Goal: Information Seeking & Learning: Learn about a topic

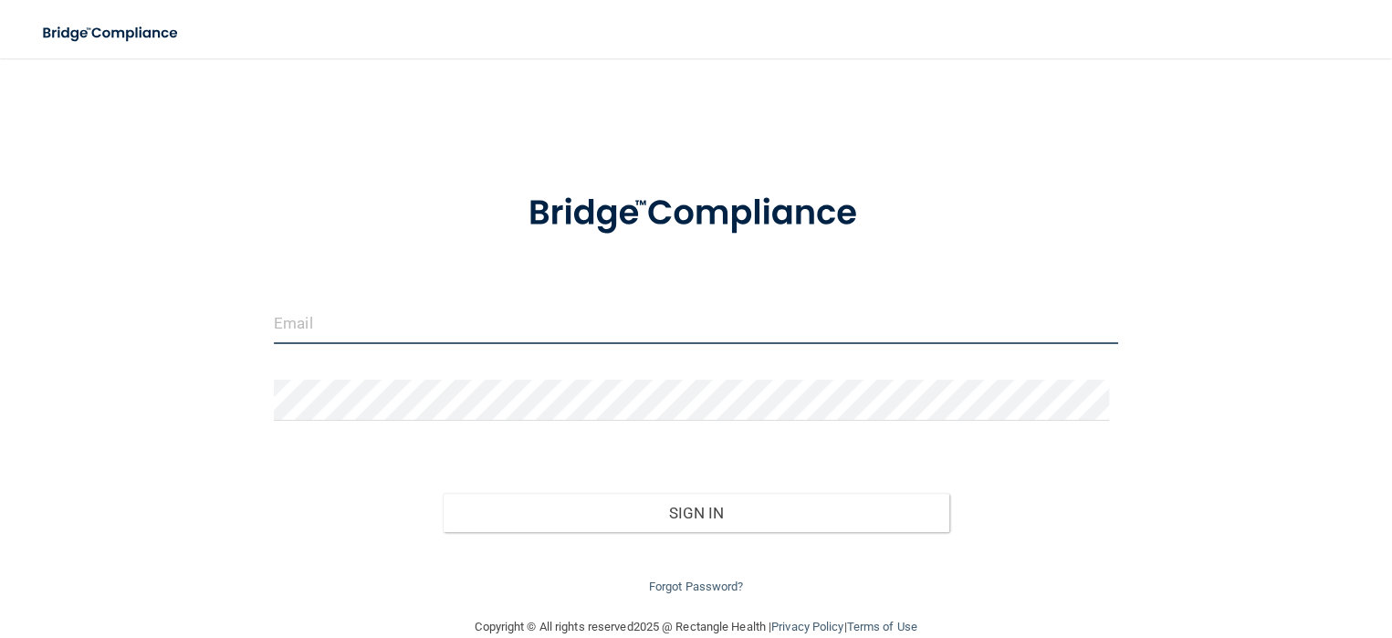
click at [647, 321] on input "email" at bounding box center [696, 323] width 845 height 41
type input "[EMAIL_ADDRESS][DOMAIN_NAME]"
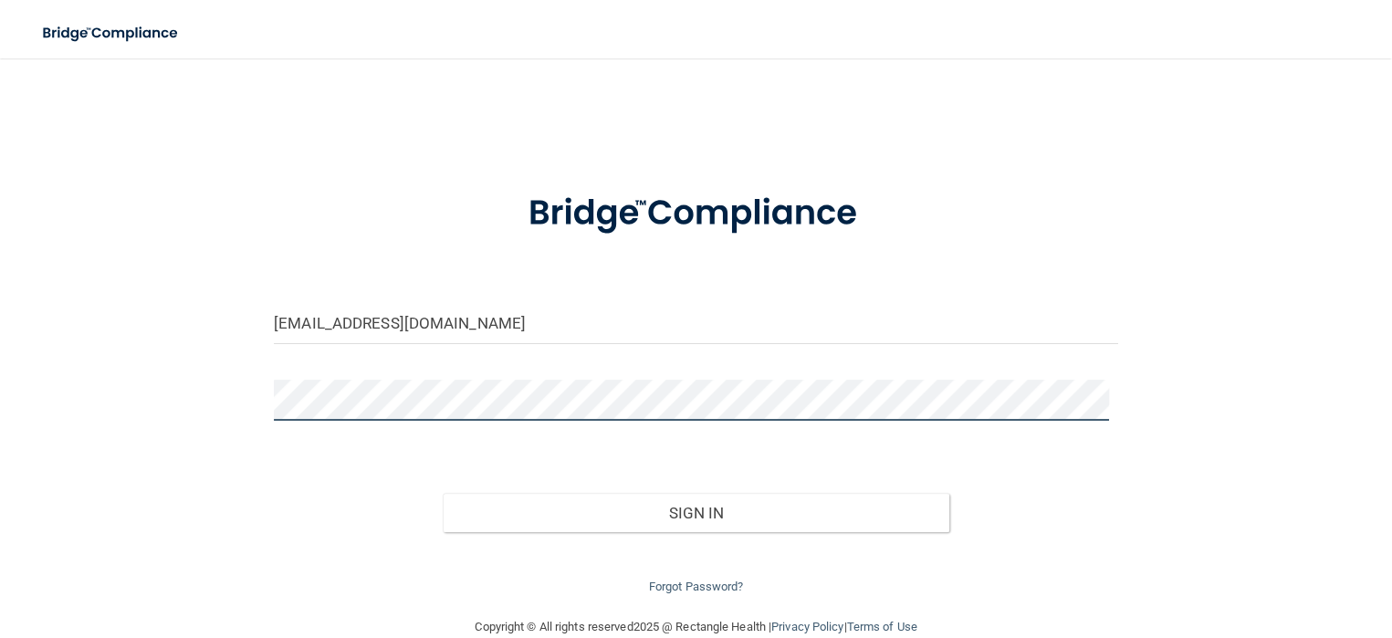
click at [443, 493] on button "Sign In" at bounding box center [696, 513] width 507 height 40
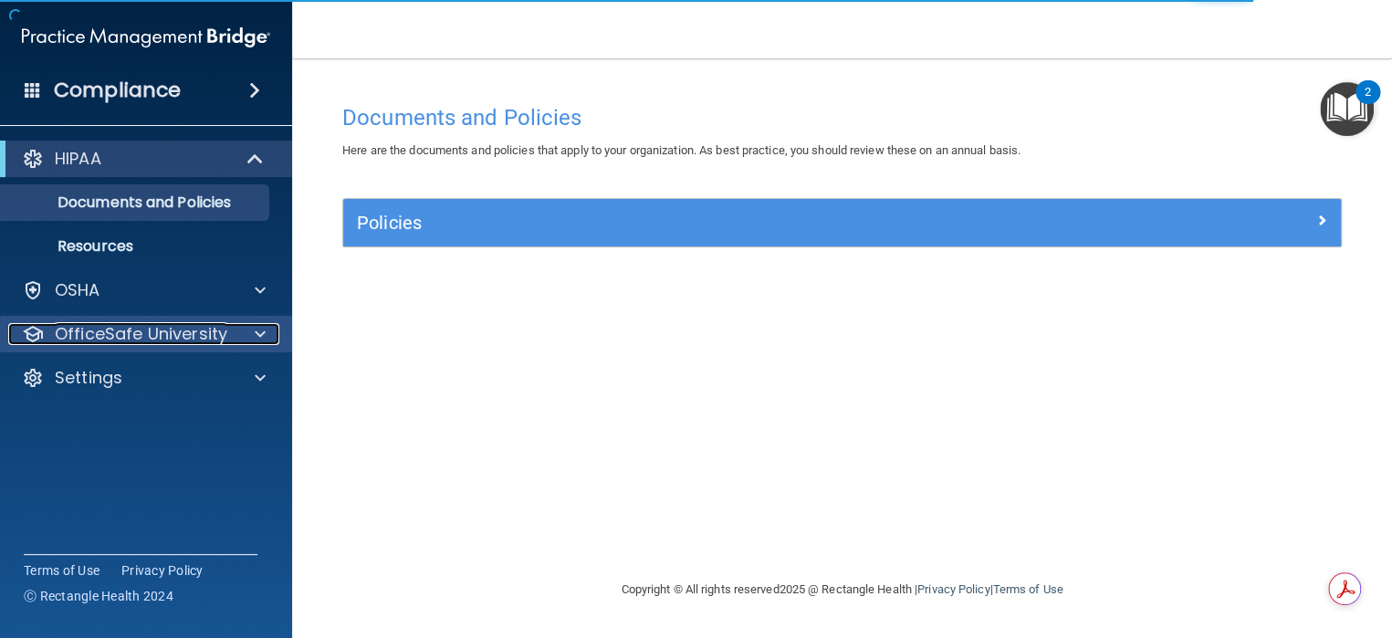
click at [150, 331] on p "OfficeSafe University" at bounding box center [141, 334] width 173 height 22
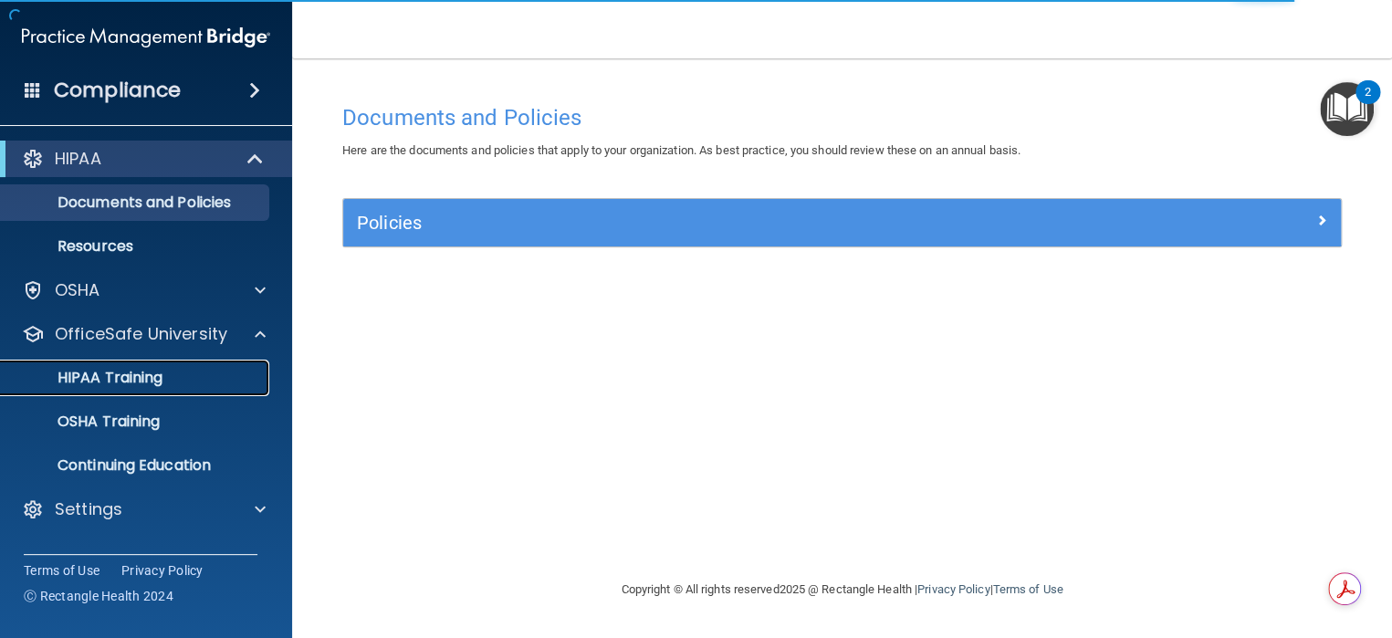
click at [131, 387] on p "HIPAA Training" at bounding box center [87, 378] width 151 height 18
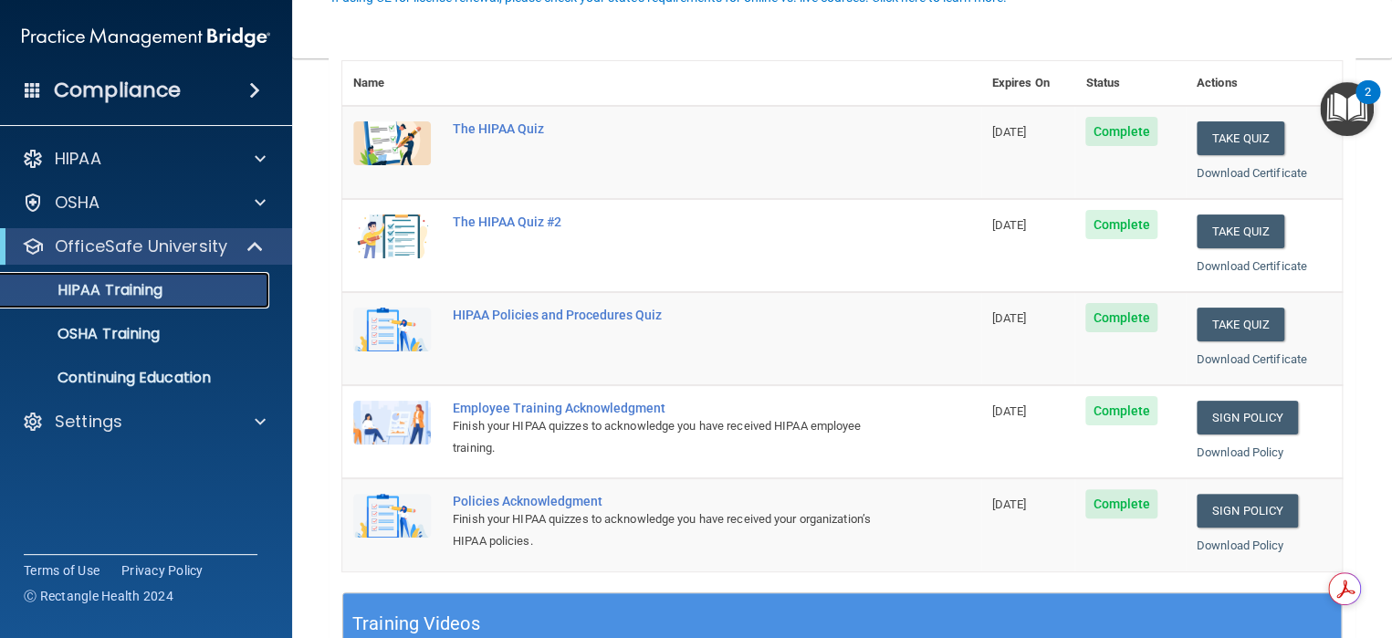
scroll to position [274, 0]
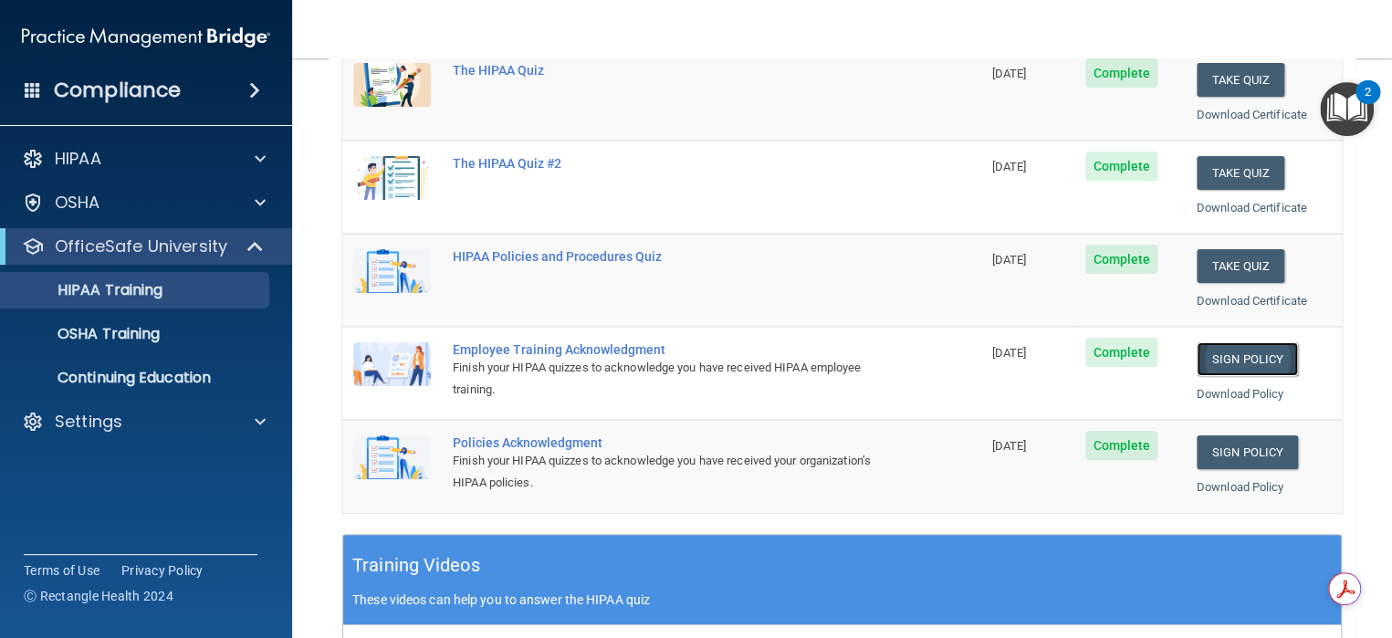
click at [1241, 353] on link "Sign Policy" at bounding box center [1247, 359] width 101 height 34
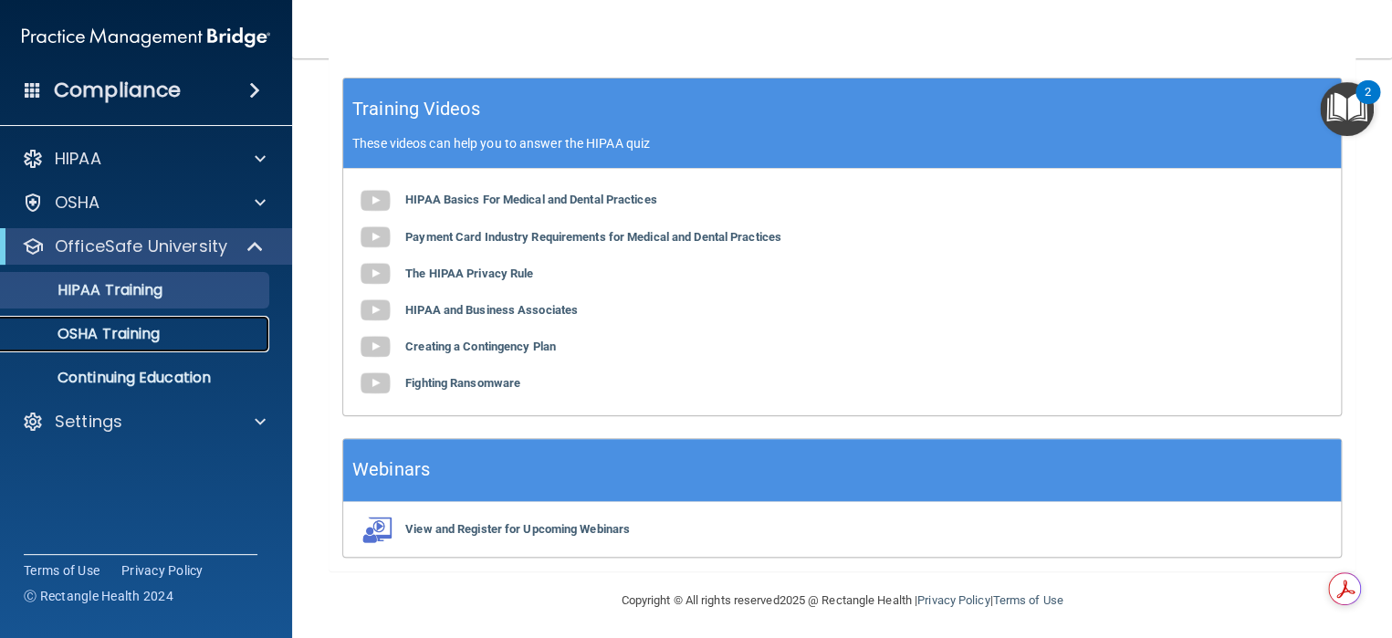
click at [123, 328] on p "OSHA Training" at bounding box center [86, 334] width 148 height 18
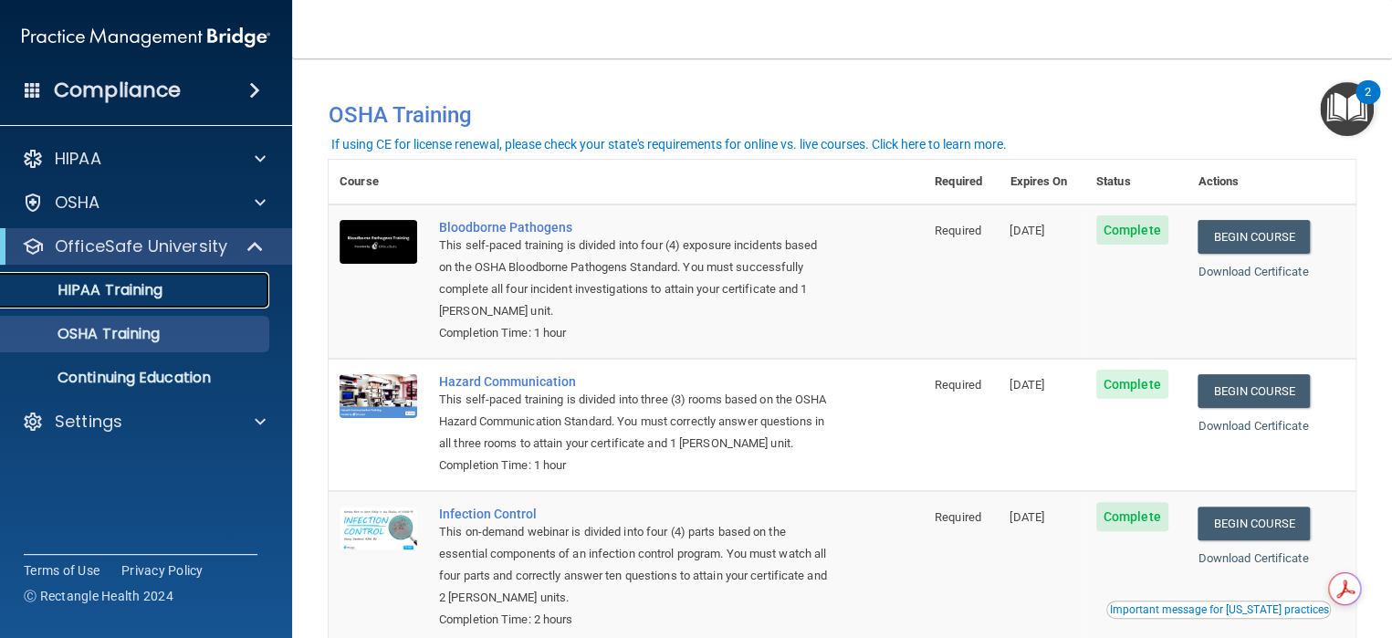
click at [109, 302] on link "HIPAA Training" at bounding box center [126, 290] width 288 height 37
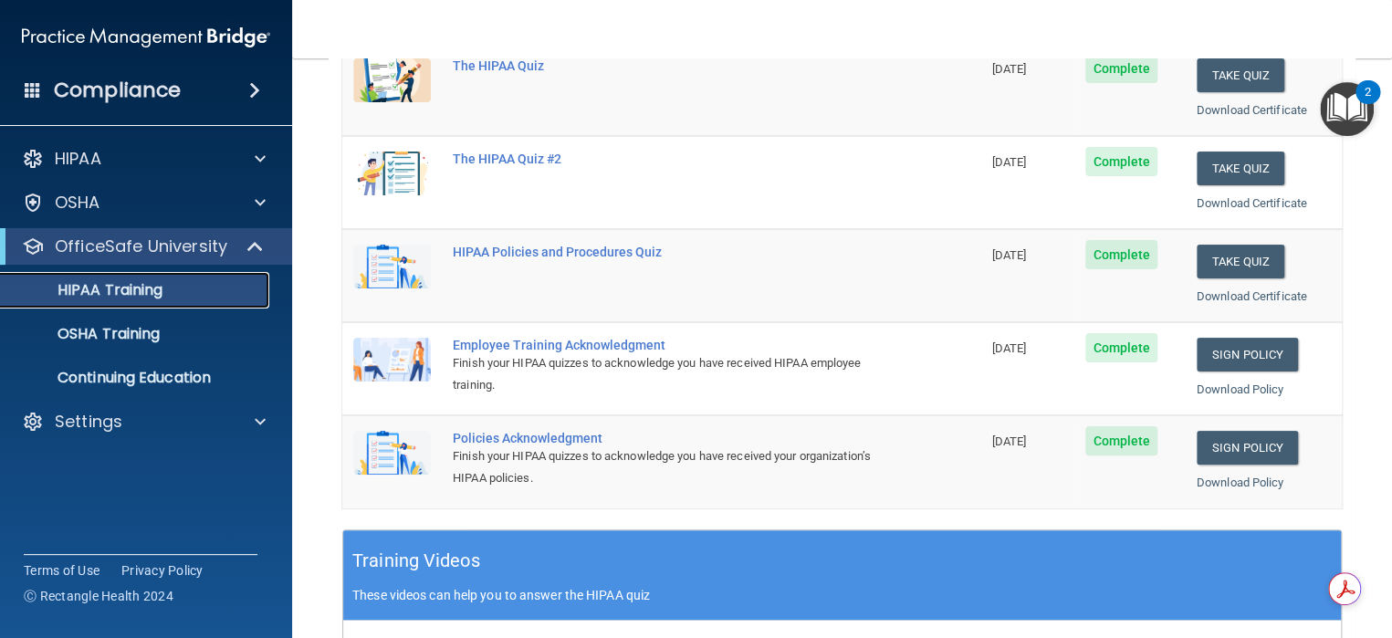
scroll to position [365, 0]
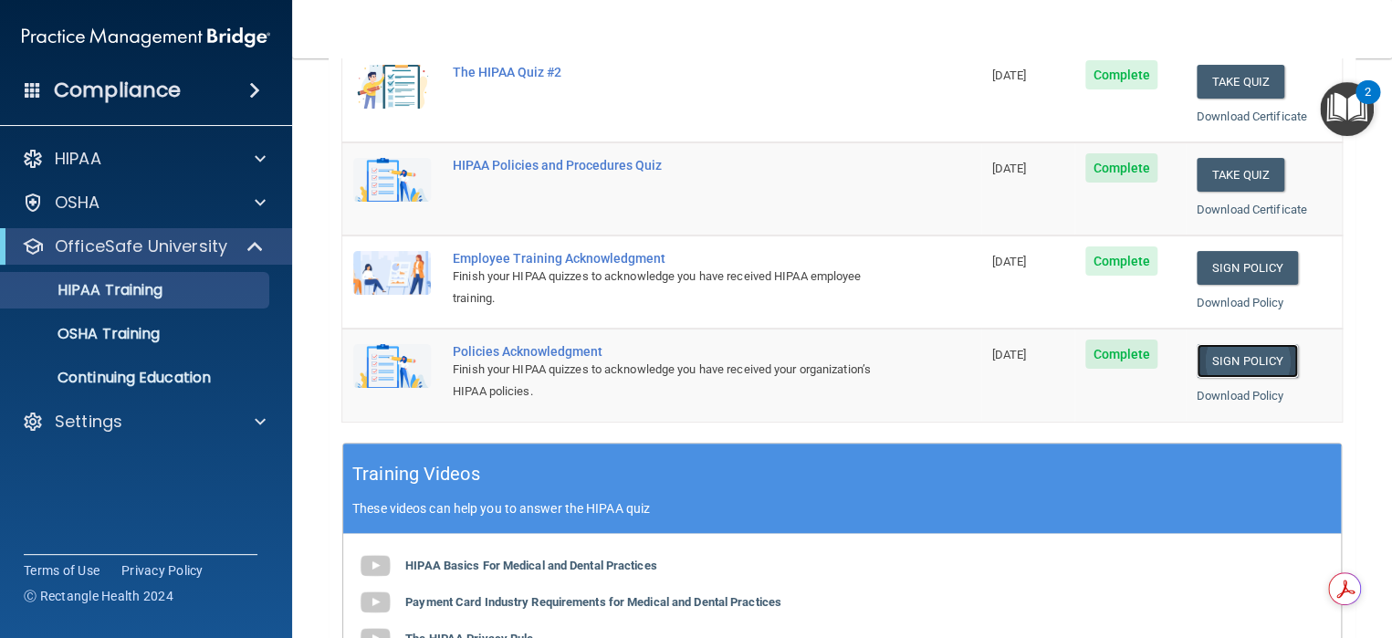
click at [1197, 354] on link "Sign Policy" at bounding box center [1247, 361] width 101 height 34
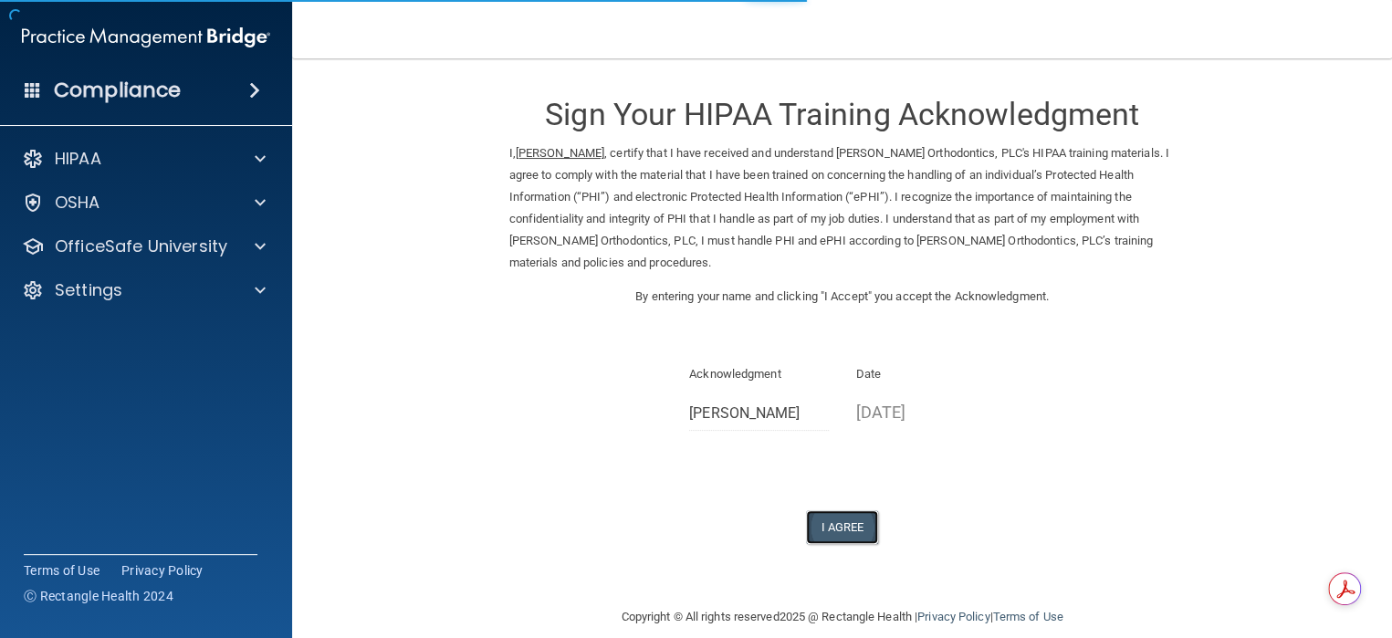
click at [857, 525] on button "I Agree" at bounding box center [842, 527] width 73 height 34
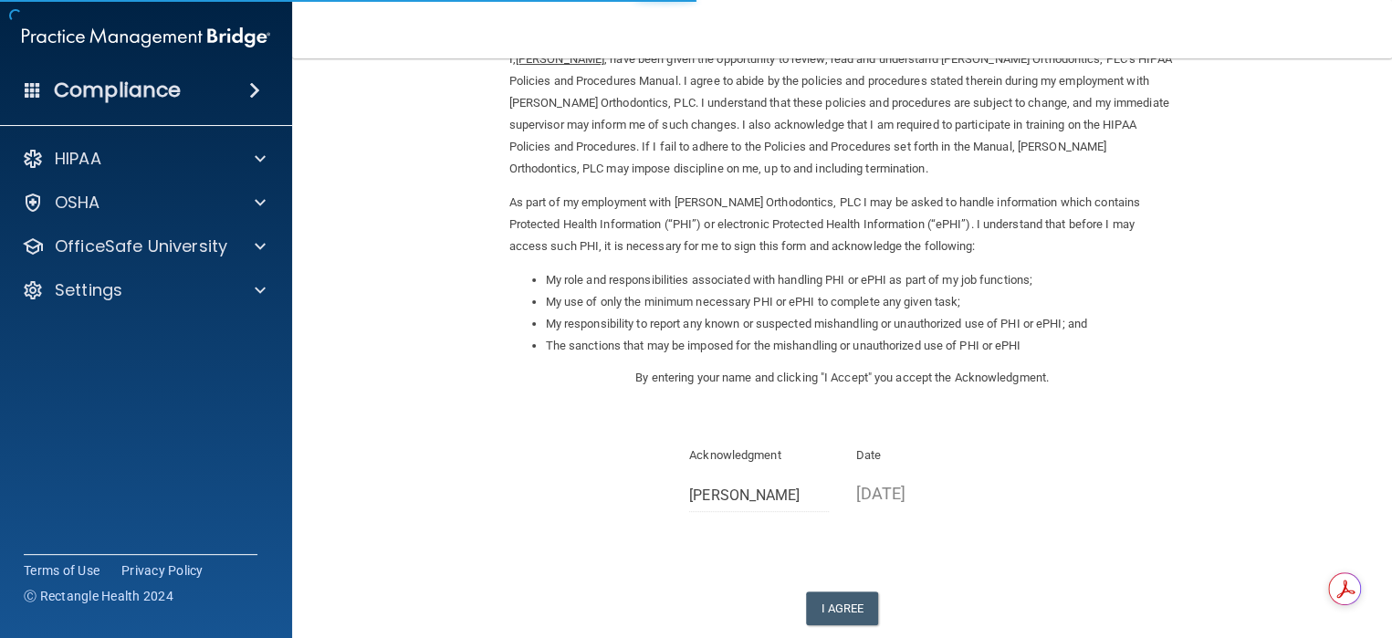
scroll to position [197, 0]
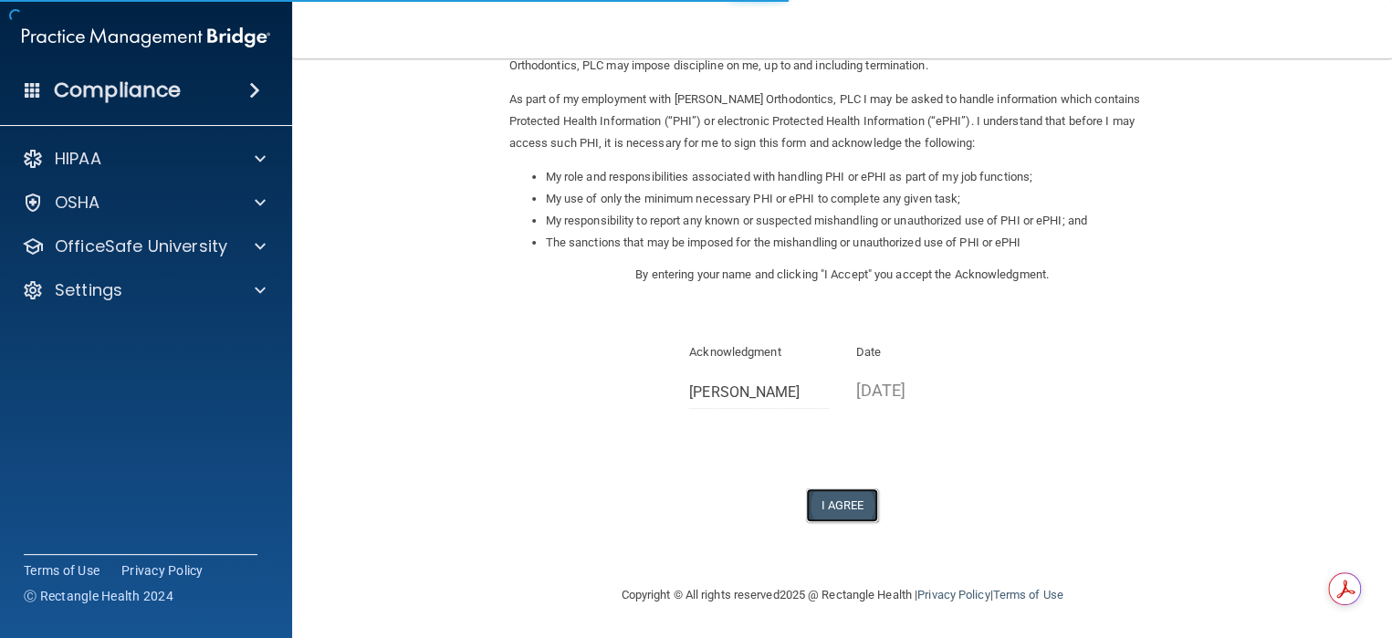
click at [807, 507] on button "I Agree" at bounding box center [842, 505] width 73 height 34
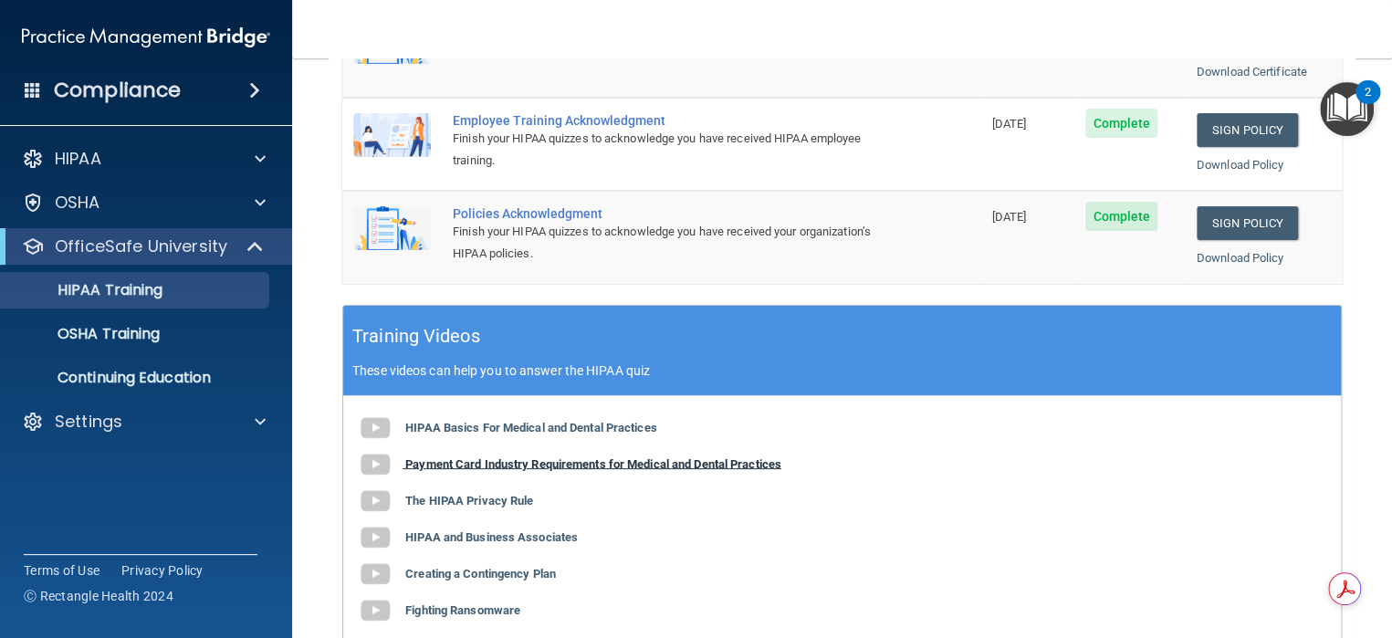
scroll to position [548, 0]
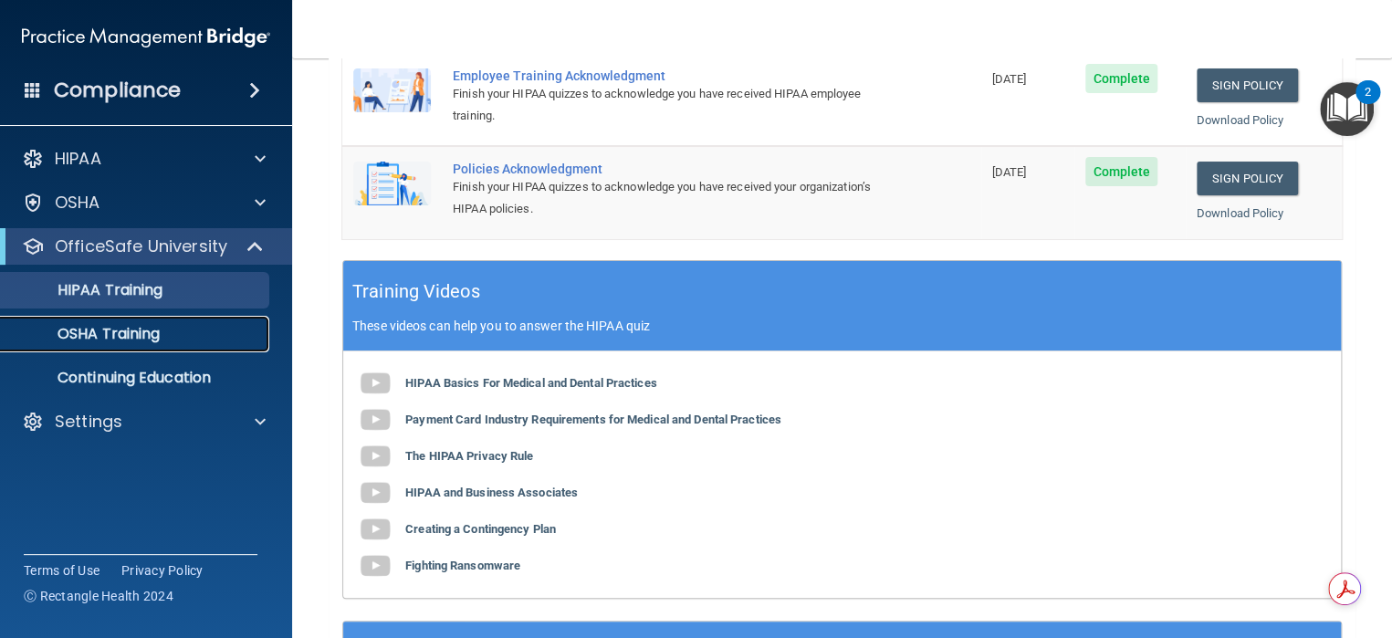
click at [129, 346] on link "OSHA Training" at bounding box center [126, 334] width 288 height 37
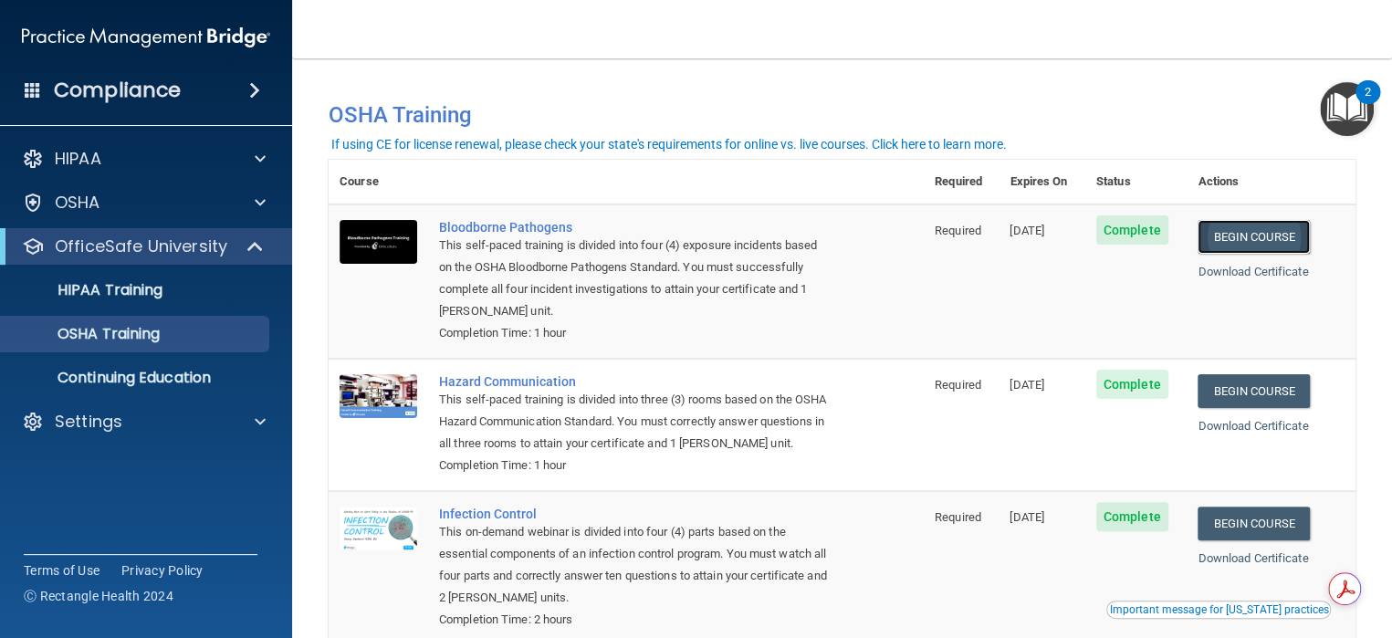
click at [1267, 242] on link "Begin Course" at bounding box center [1253, 237] width 111 height 34
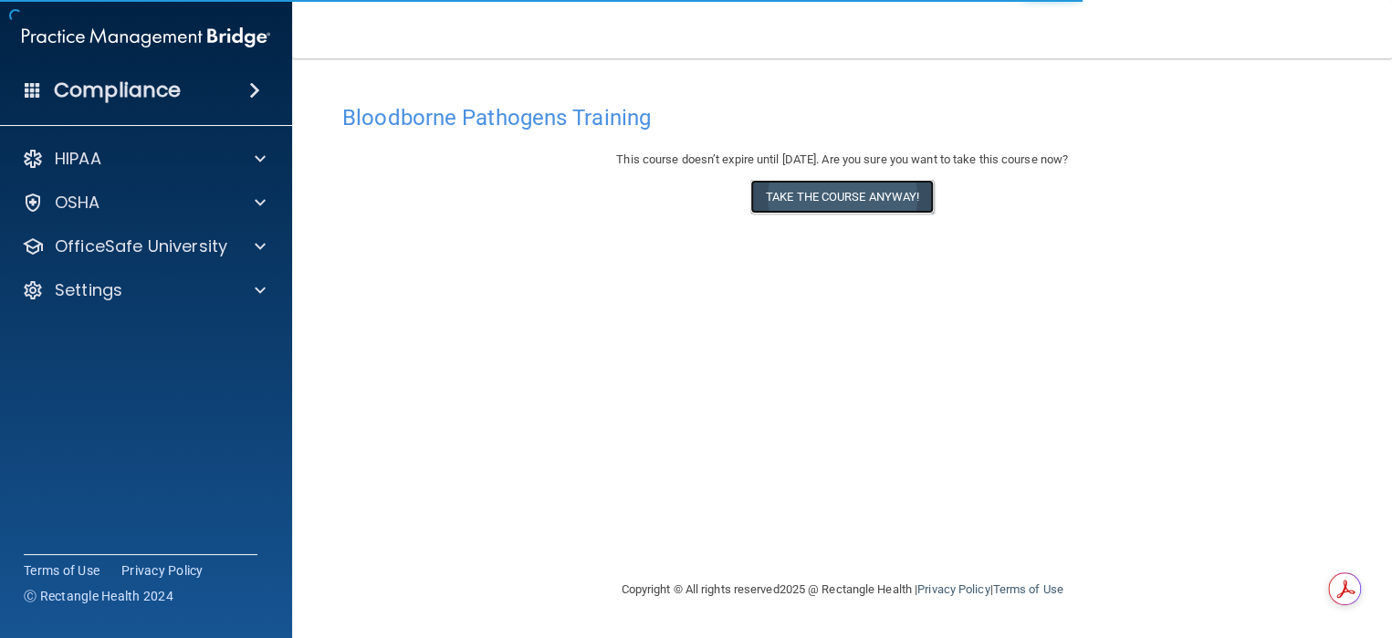
click at [793, 195] on button "Take the course anyway!" at bounding box center [842, 197] width 184 height 34
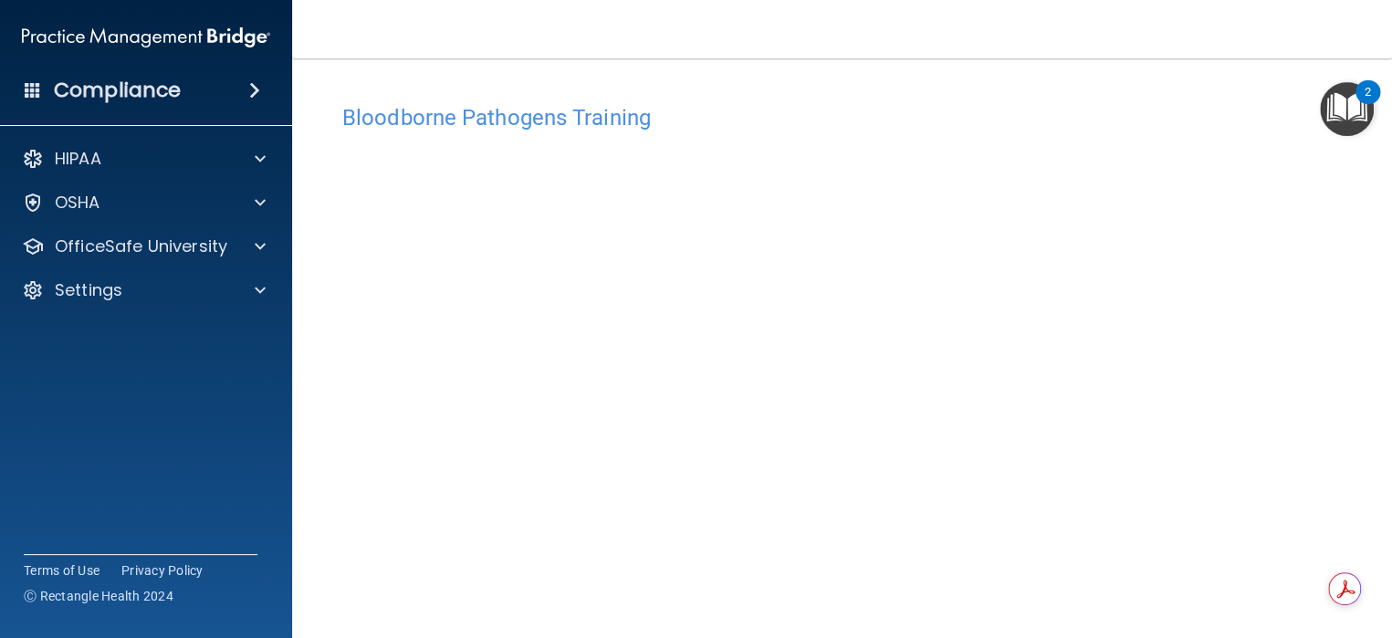
click at [1338, 217] on div "Bloodborne Pathogens Training This course doesn’t expire until [DATE]. Are you …" at bounding box center [842, 411] width 1027 height 632
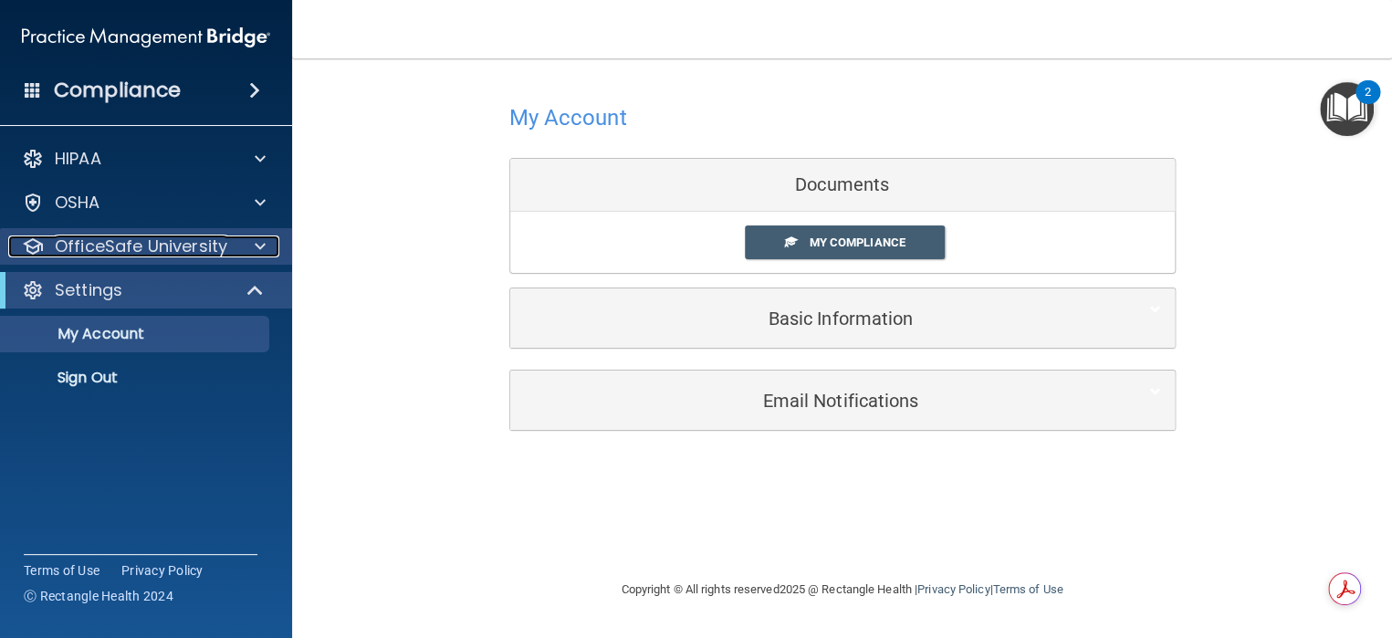
click at [178, 255] on p "OfficeSafe University" at bounding box center [141, 247] width 173 height 22
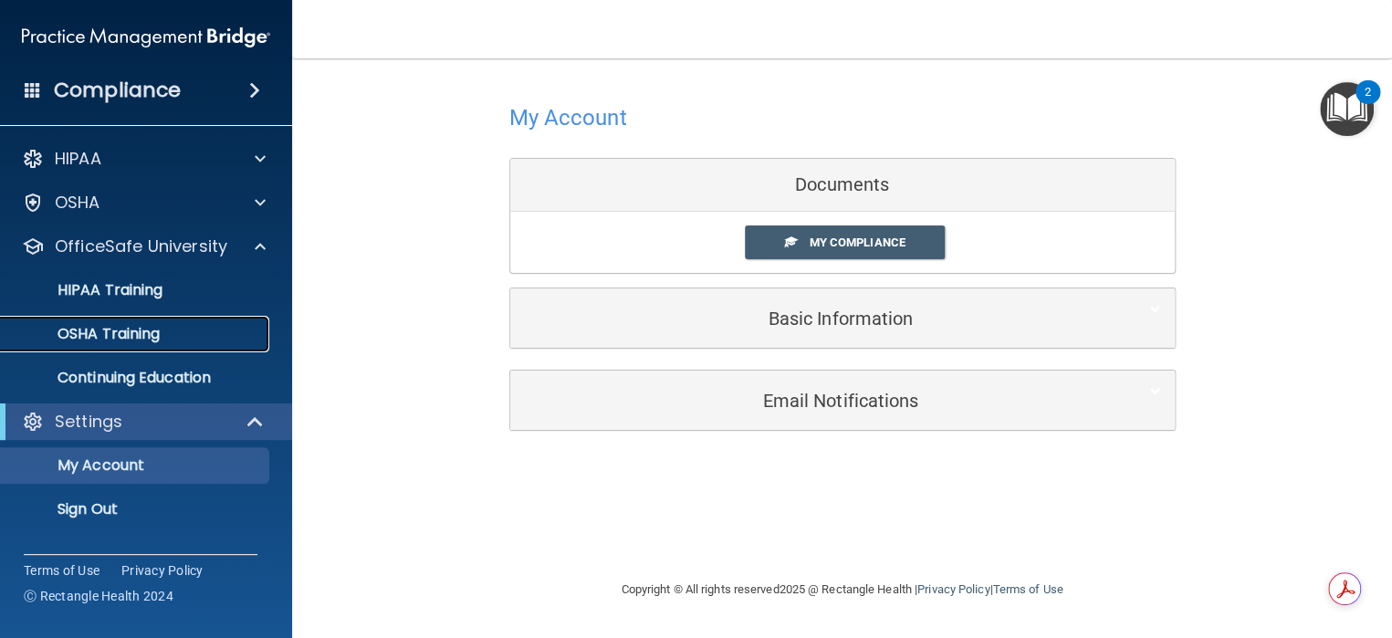
click at [118, 320] on link "OSHA Training" at bounding box center [126, 334] width 288 height 37
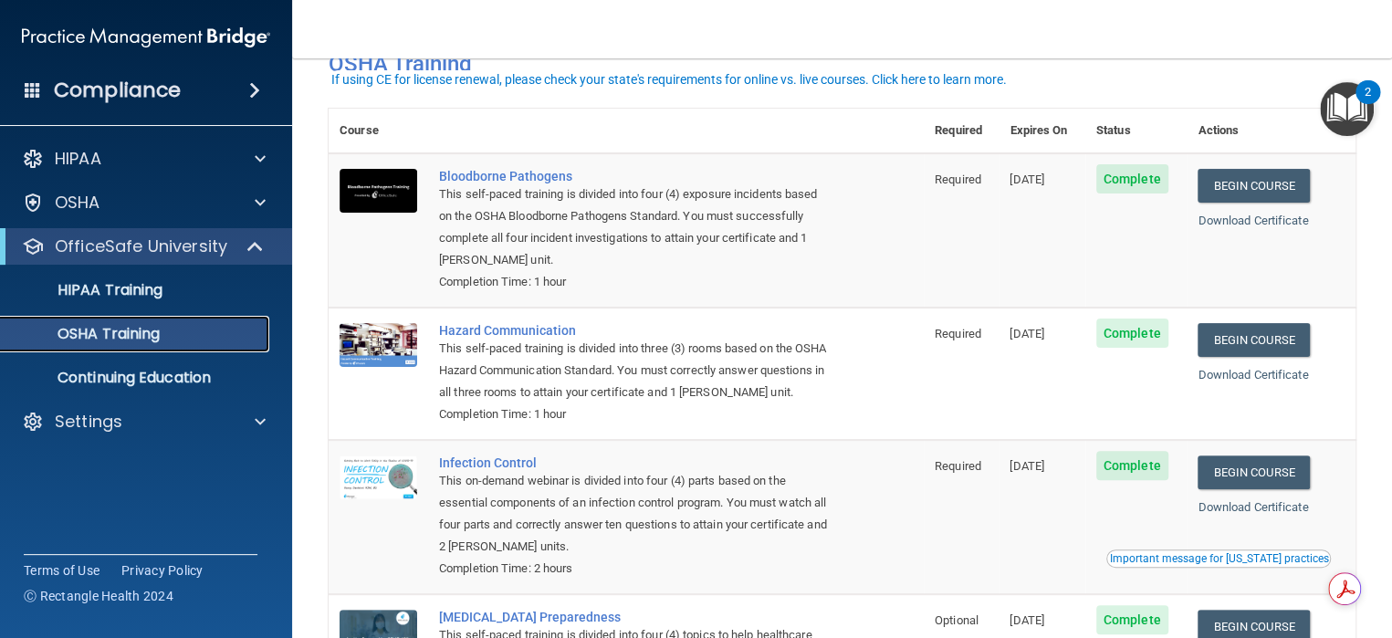
scroll to position [91, 0]
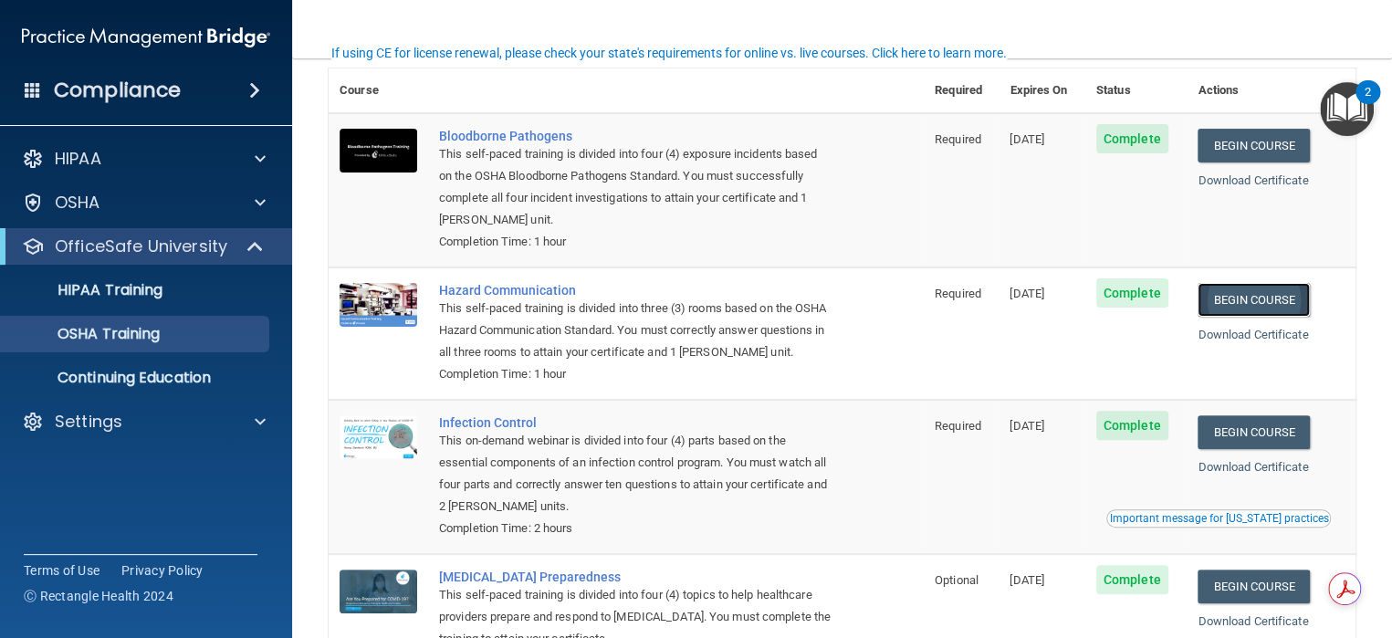
click at [1229, 294] on link "Begin Course" at bounding box center [1253, 300] width 111 height 34
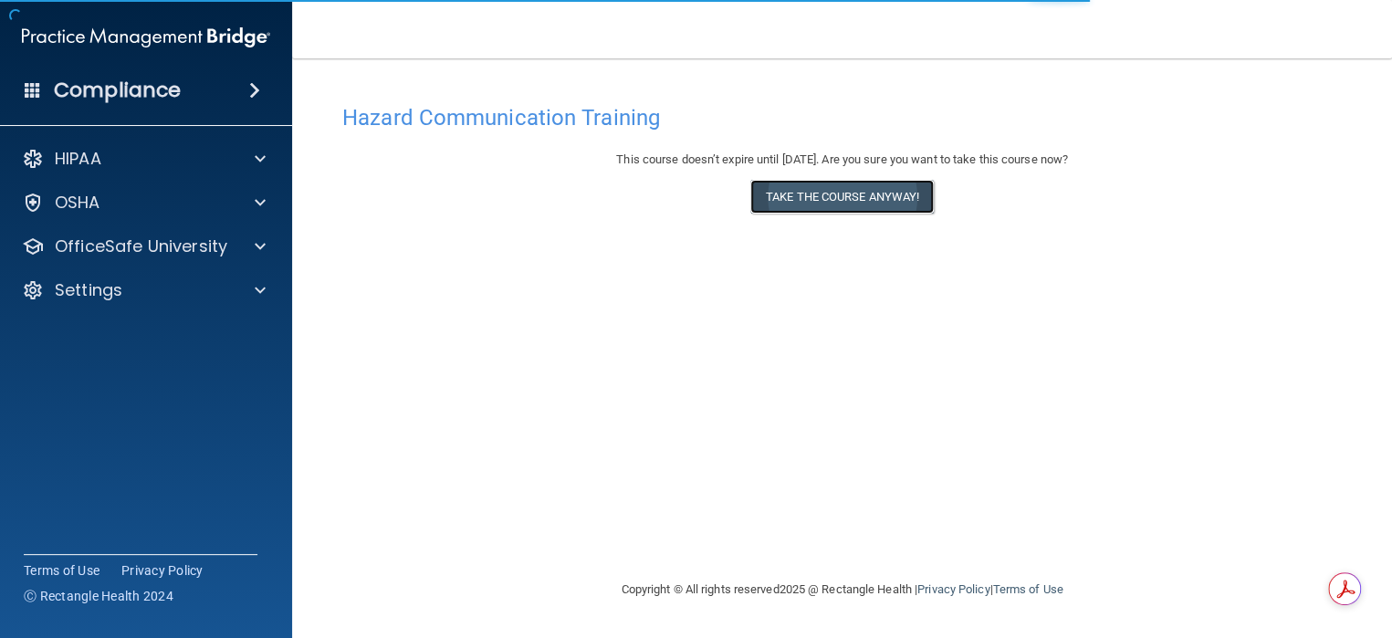
click at [800, 189] on button "Take the course anyway!" at bounding box center [842, 197] width 184 height 34
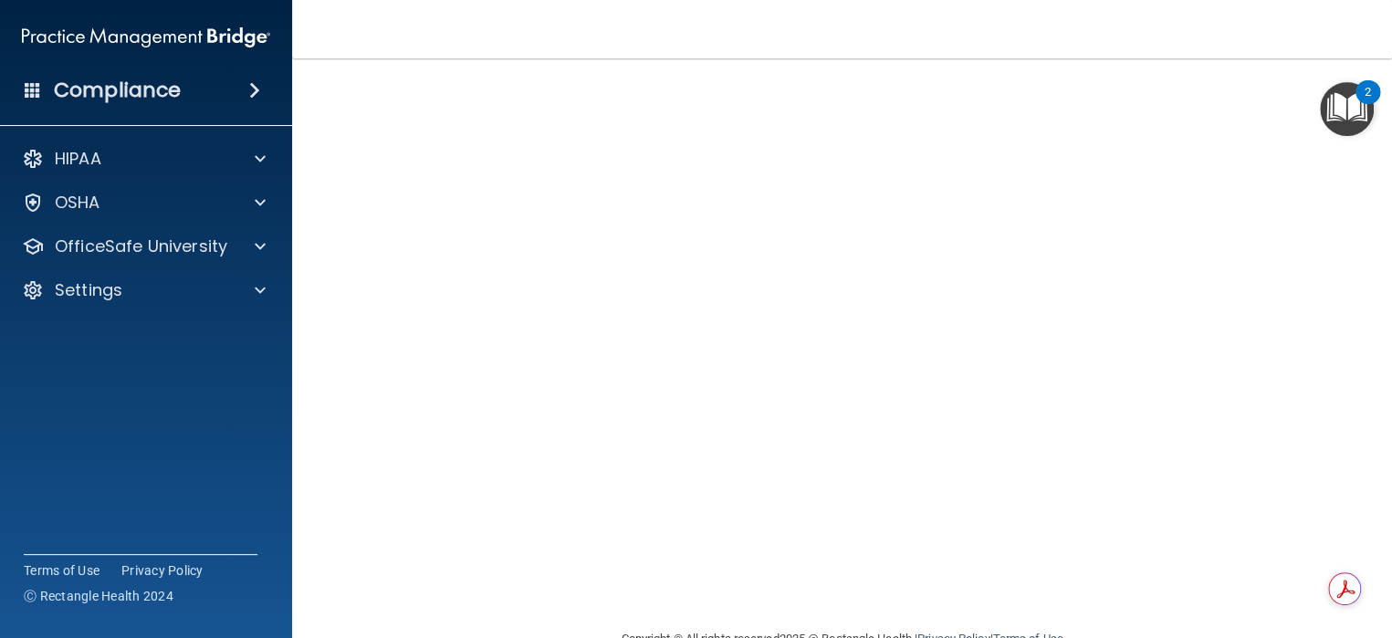
scroll to position [48, 0]
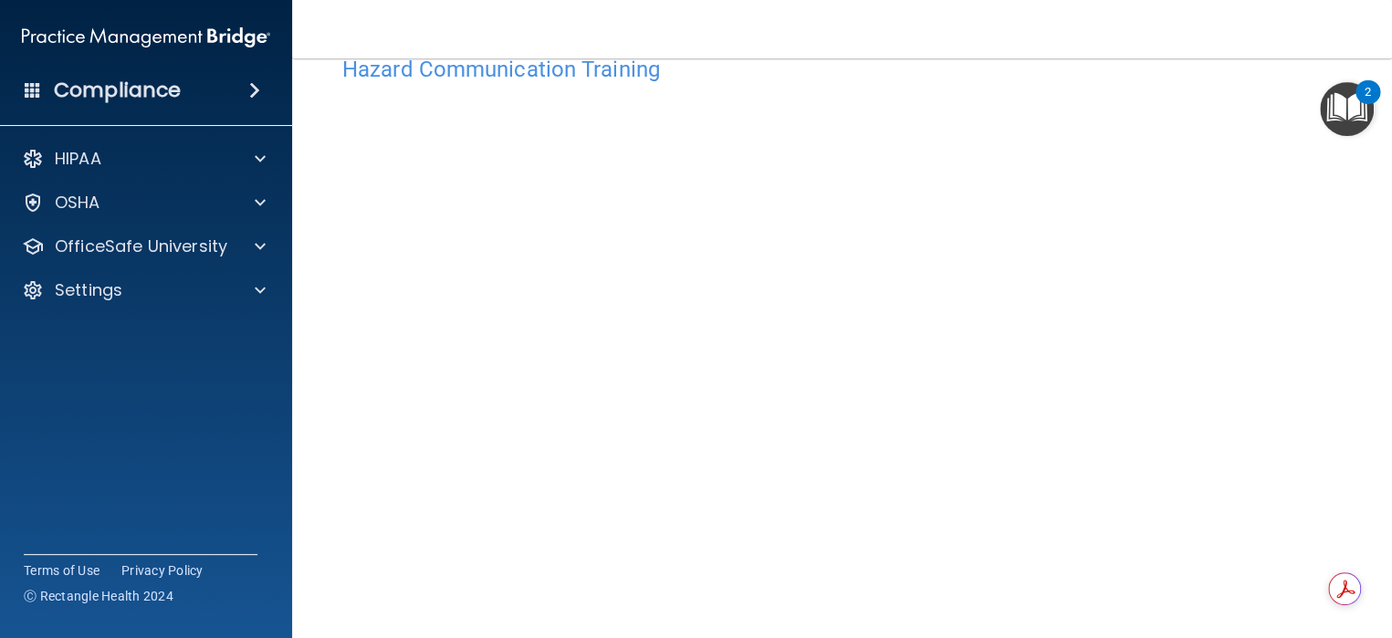
click at [1334, 212] on div "Hazard Communication Training This course doesn’t expire until [DATE]. Are you …" at bounding box center [842, 383] width 1027 height 673
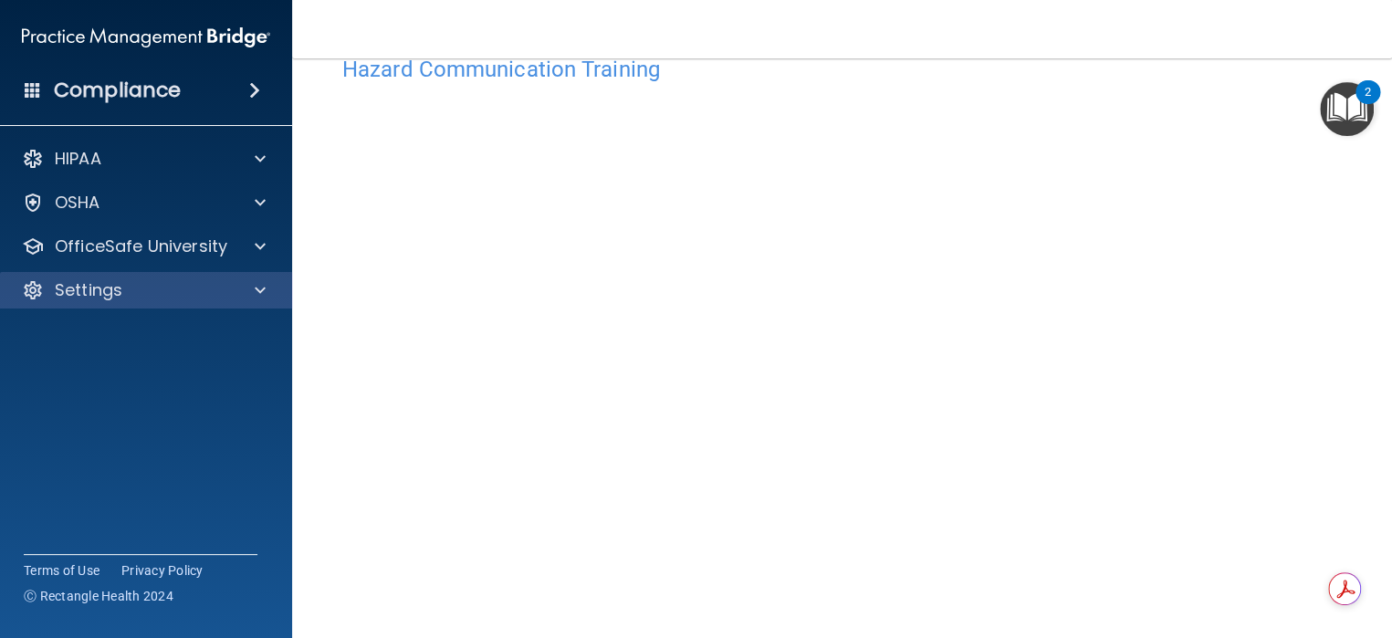
click at [185, 273] on div "Settings" at bounding box center [146, 290] width 293 height 37
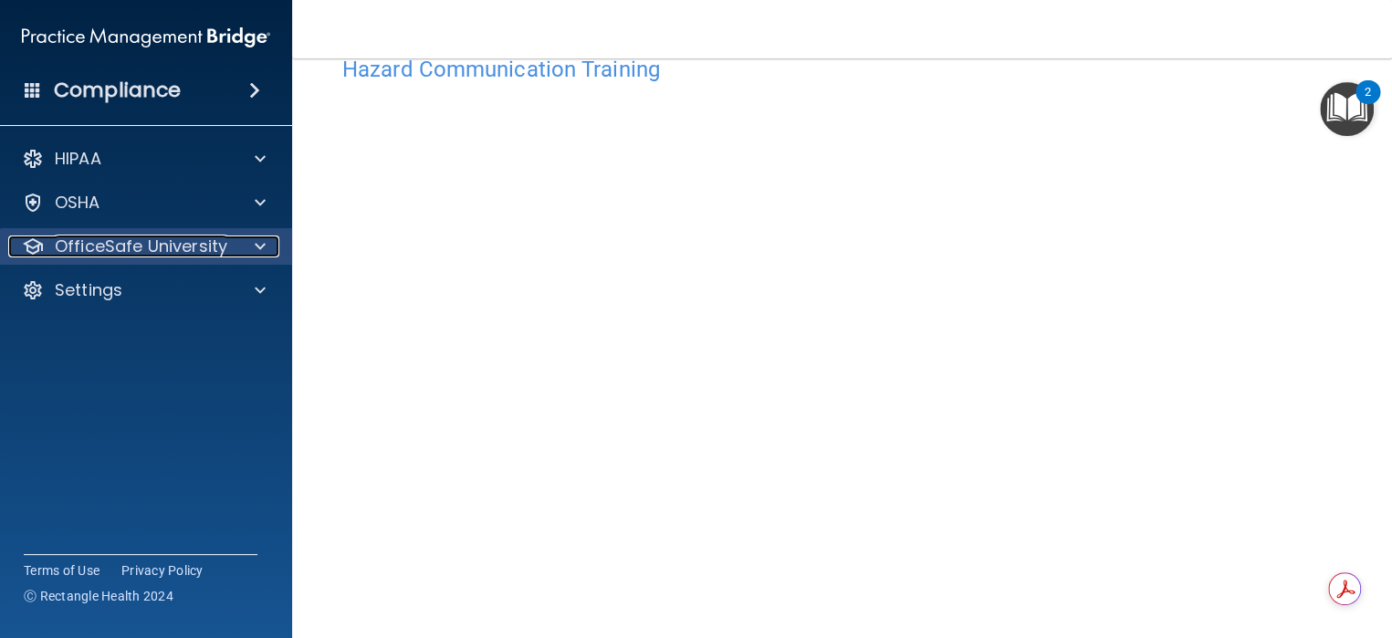
click at [185, 252] on p "OfficeSafe University" at bounding box center [141, 247] width 173 height 22
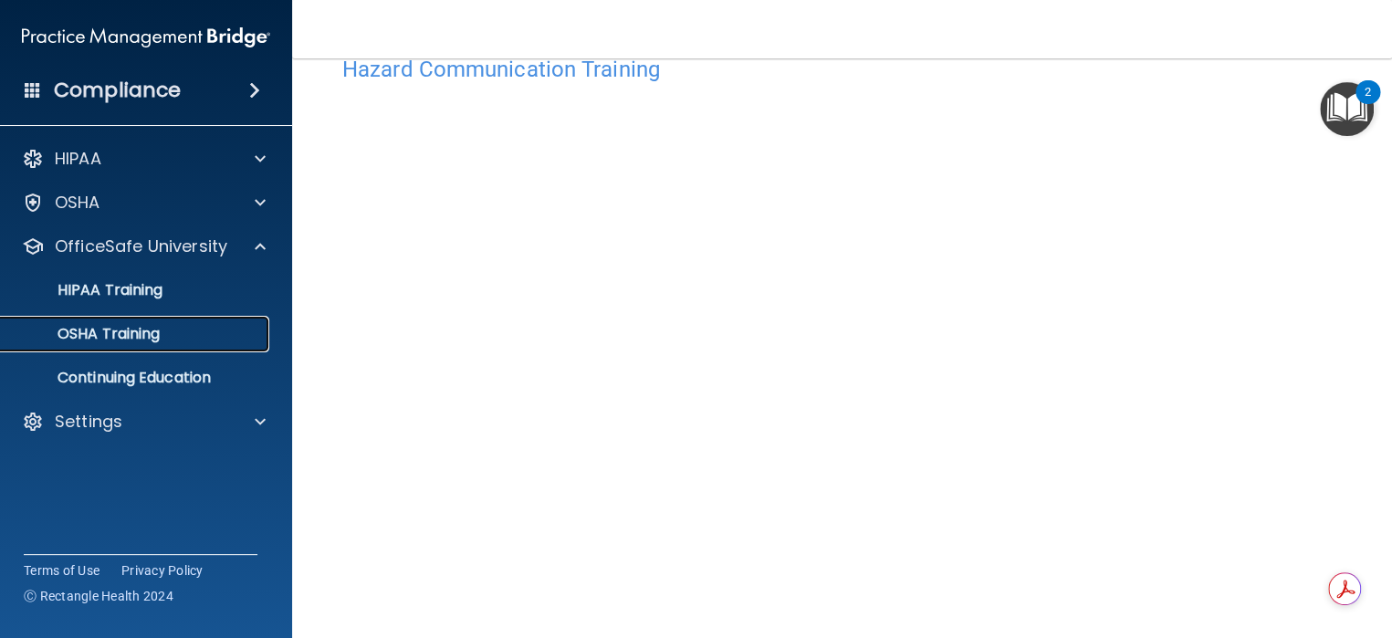
click at [191, 333] on div "OSHA Training" at bounding box center [136, 334] width 249 height 18
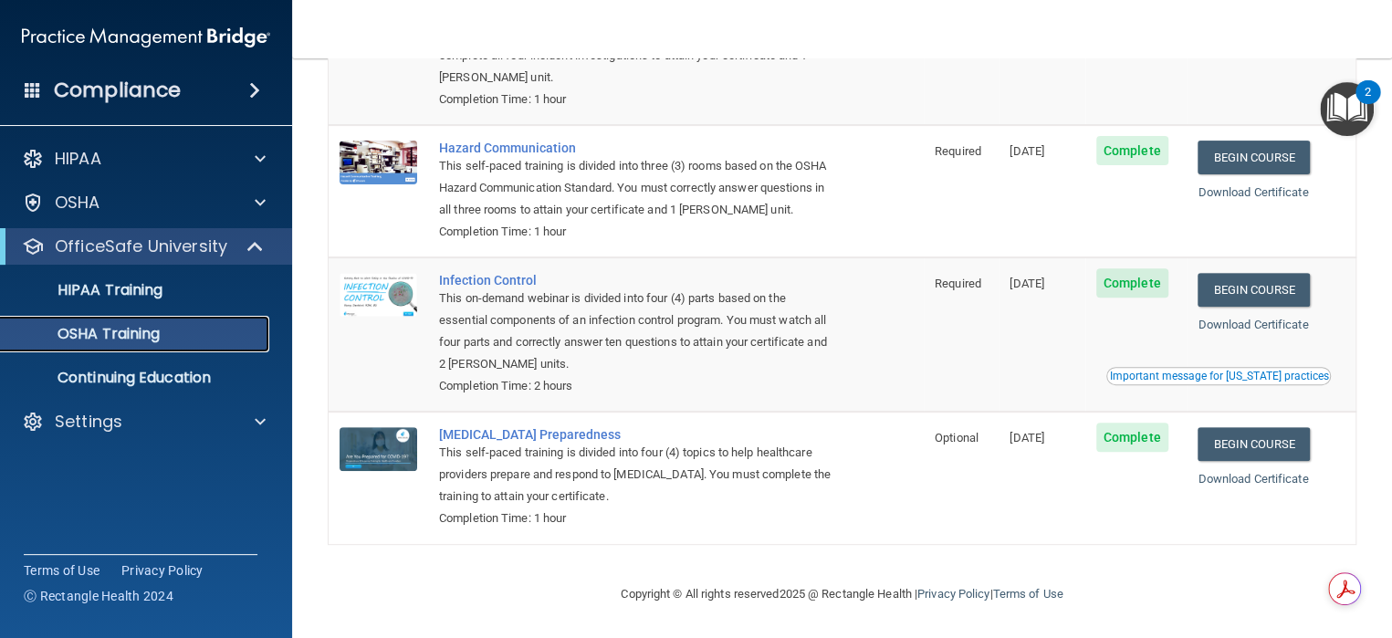
scroll to position [257, 0]
click at [1216, 293] on link "Begin Course" at bounding box center [1253, 290] width 111 height 34
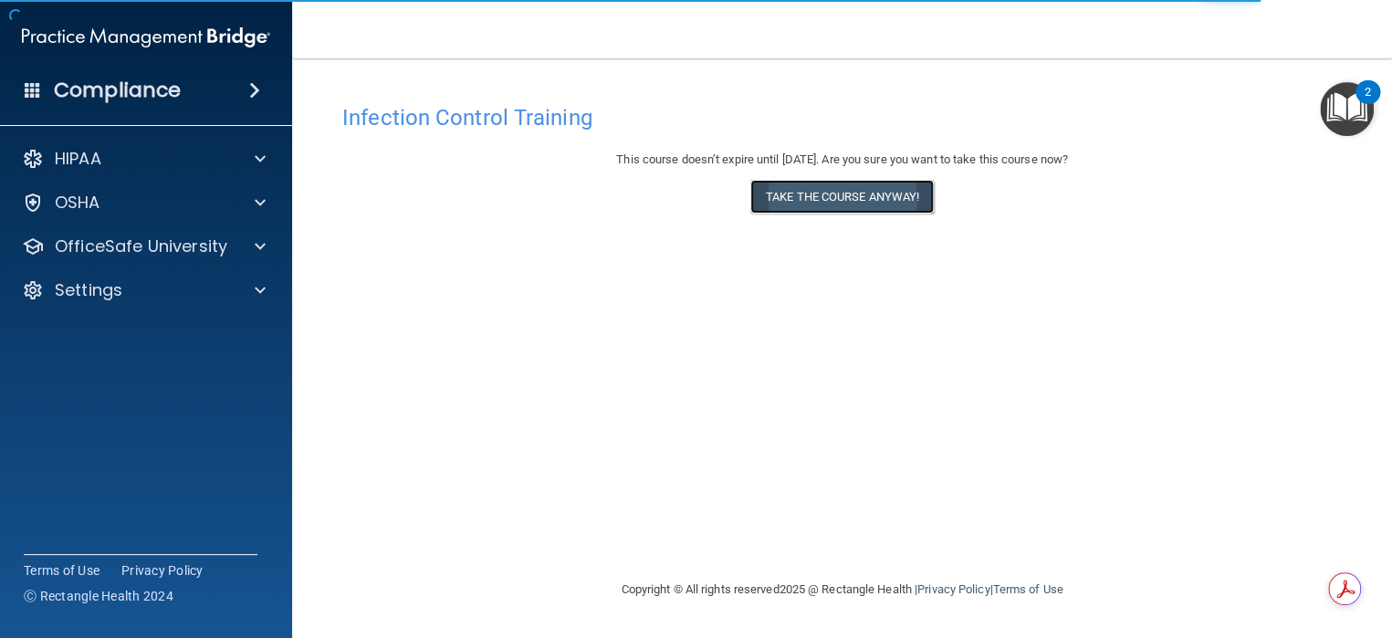
click at [876, 193] on button "Take the course anyway!" at bounding box center [842, 197] width 184 height 34
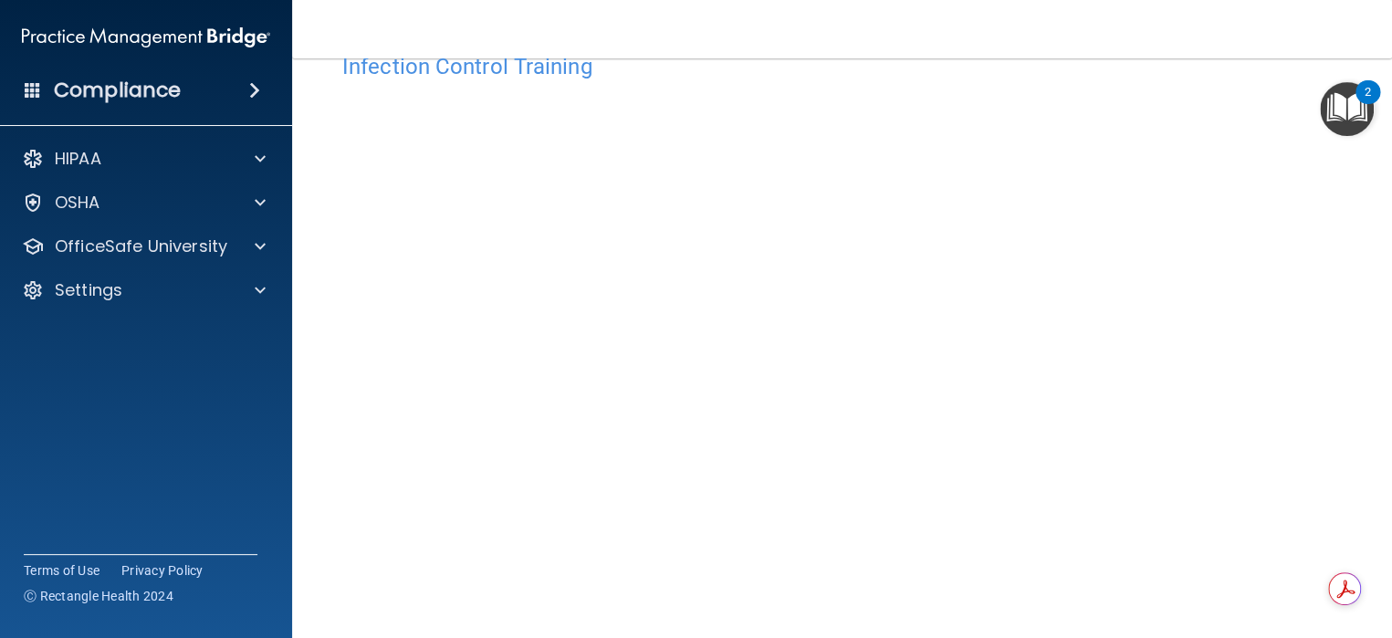
scroll to position [142, 0]
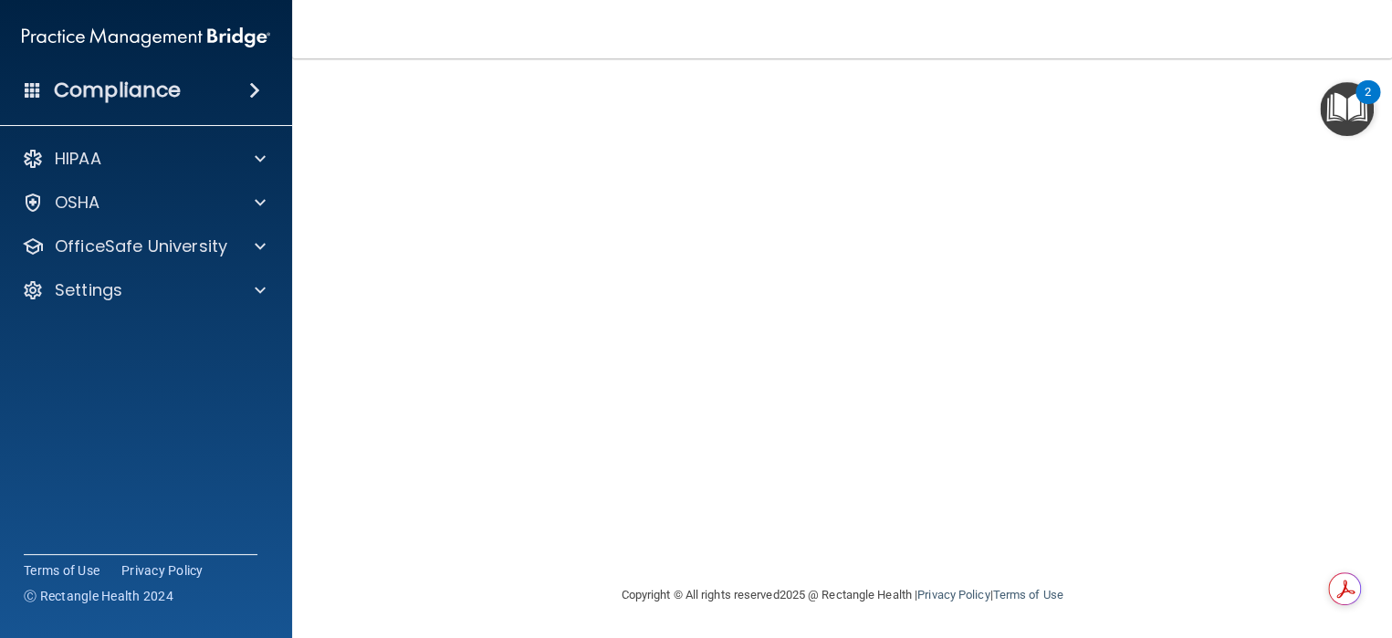
click at [1054, 574] on div "Copyright © All rights reserved 2025 @ Rectangle Health | Privacy Policy | Term…" at bounding box center [842, 595] width 666 height 58
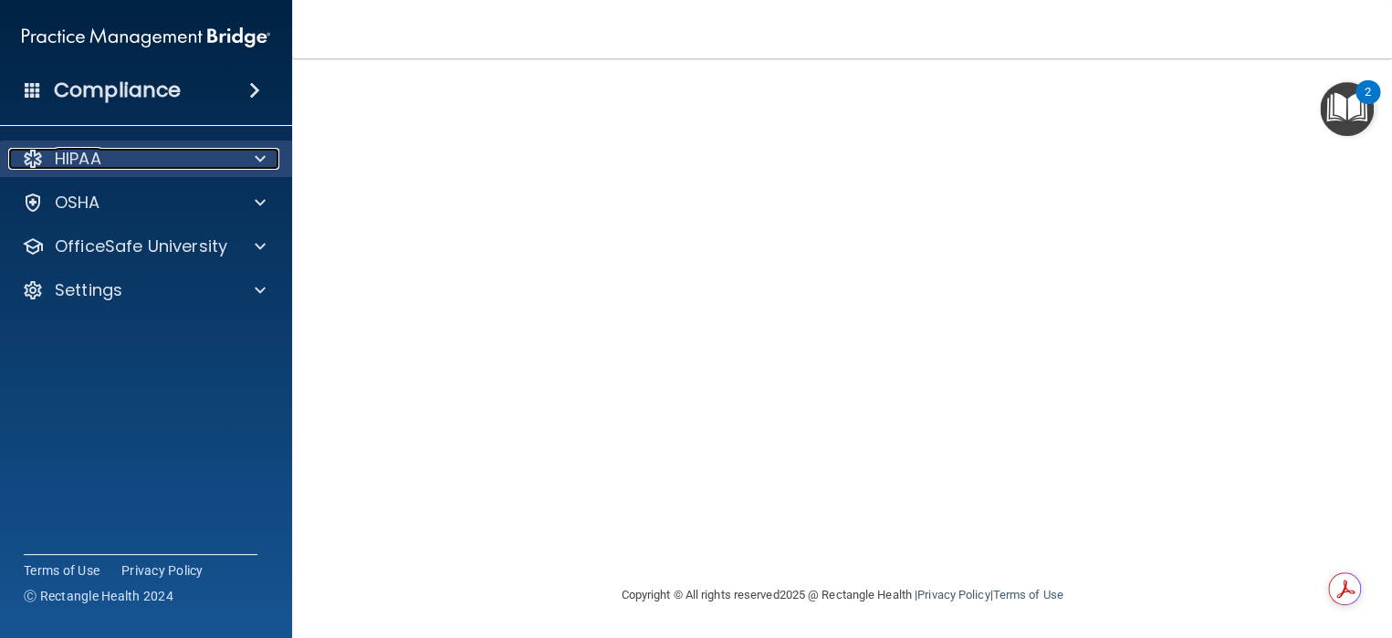
drag, startPoint x: 266, startPoint y: 213, endPoint x: 266, endPoint y: 158, distance: 54.8
click at [266, 158] on div at bounding box center [258, 159] width 46 height 22
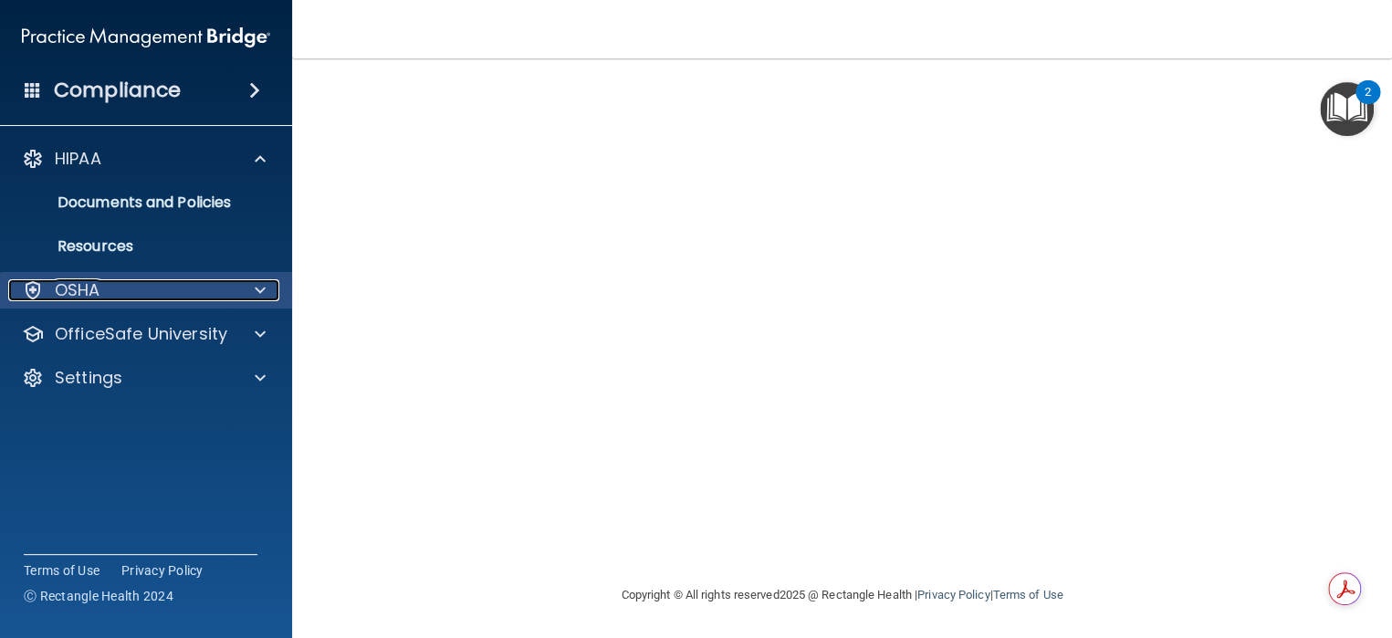
click at [271, 294] on div at bounding box center [258, 290] width 46 height 22
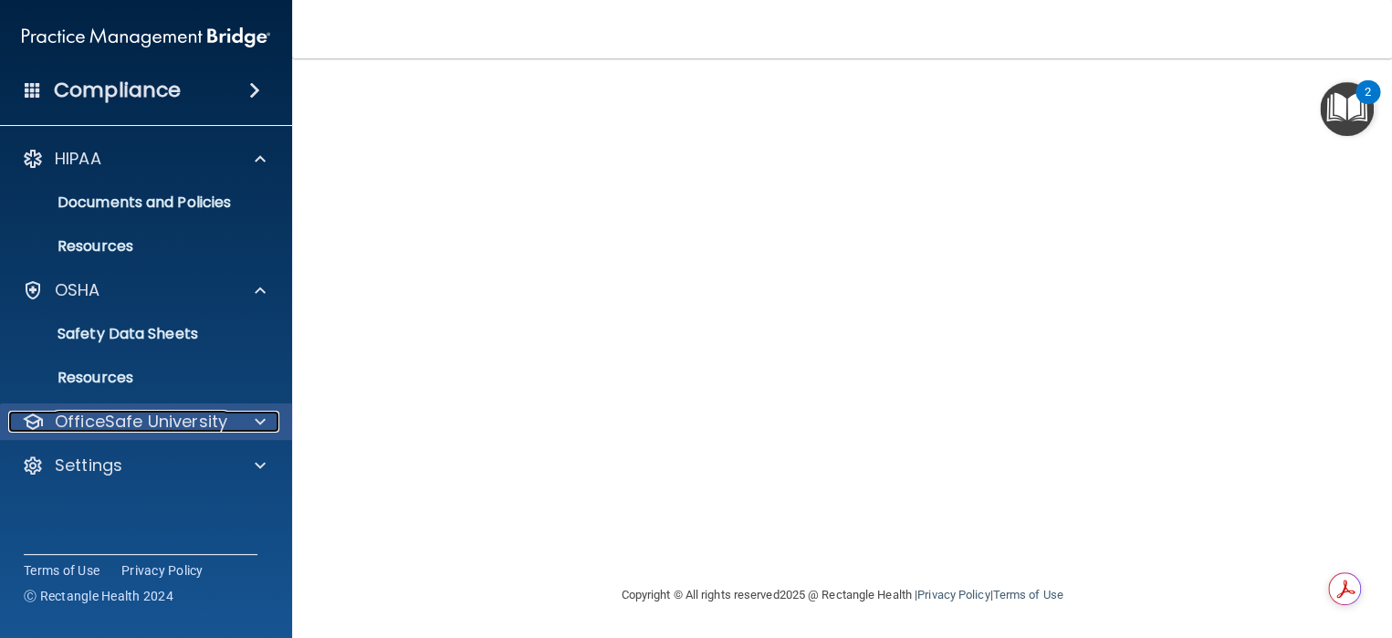
click at [244, 411] on div at bounding box center [258, 422] width 46 height 22
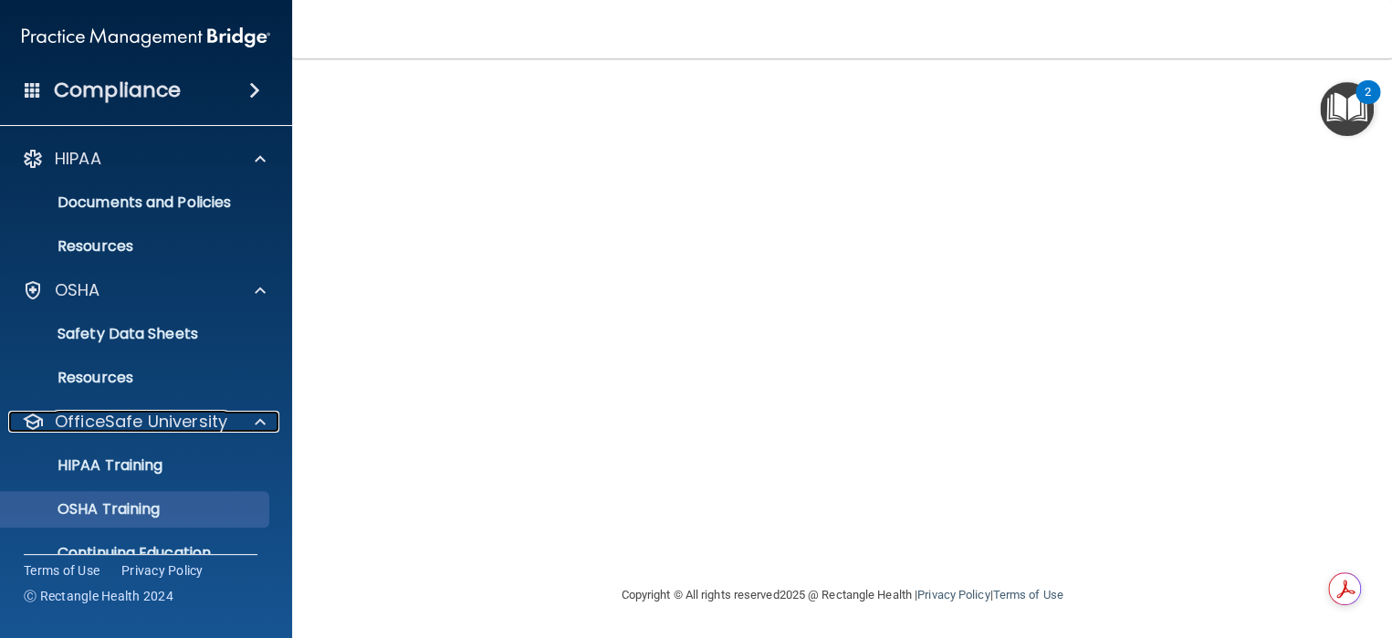
scroll to position [75, 0]
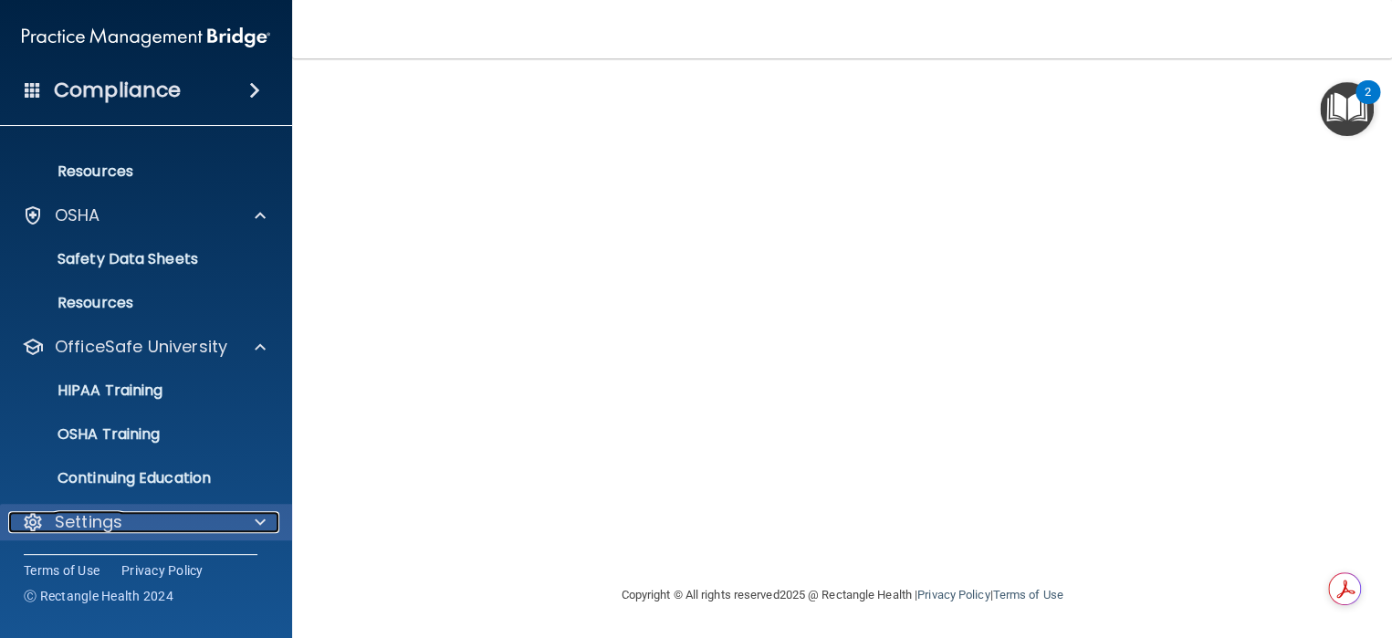
click at [241, 521] on div at bounding box center [258, 522] width 46 height 22
click at [270, 520] on div at bounding box center [258, 522] width 46 height 22
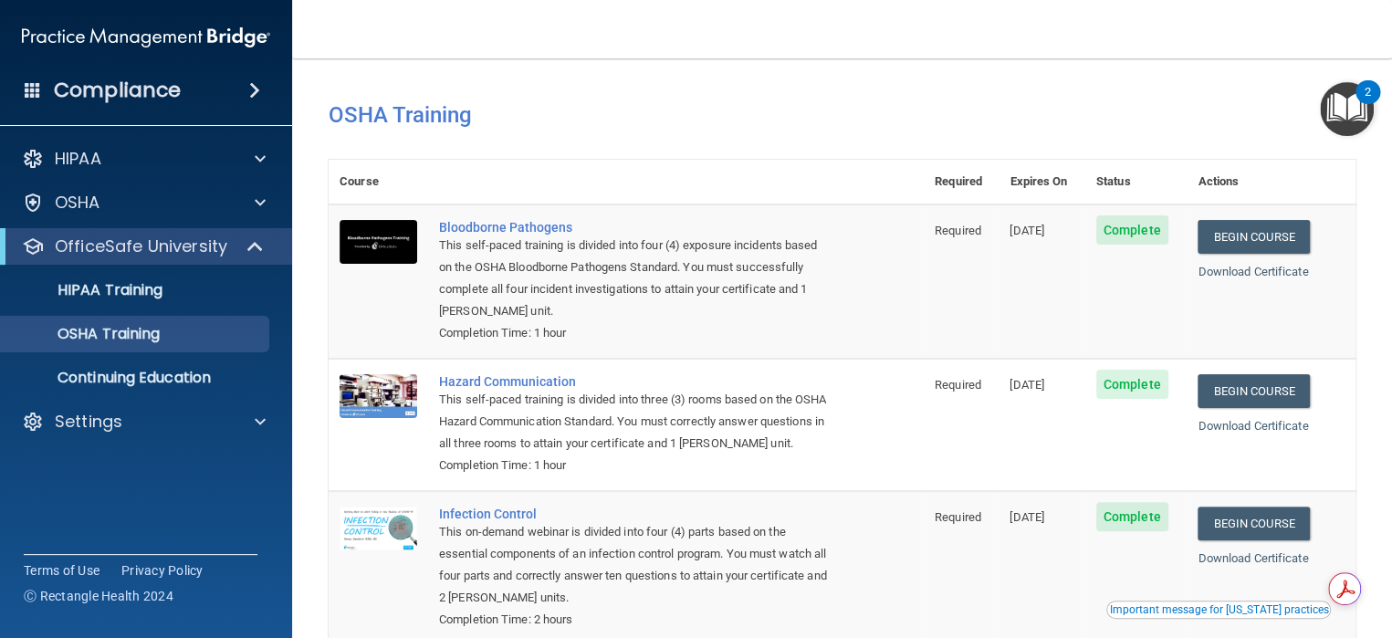
scroll to position [257, 0]
